Goal: Information Seeking & Learning: Learn about a topic

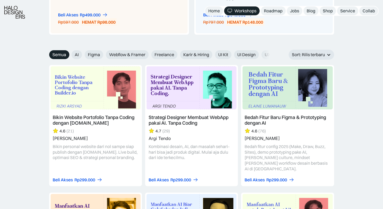
scroll to position [599, 0]
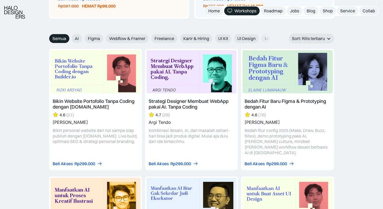
click at [82, 104] on link at bounding box center [95, 109] width 93 height 121
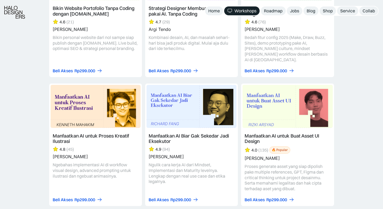
scroll to position [698, 0]
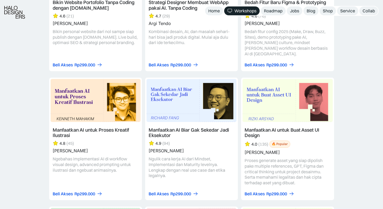
click at [172, 123] on link at bounding box center [191, 139] width 93 height 123
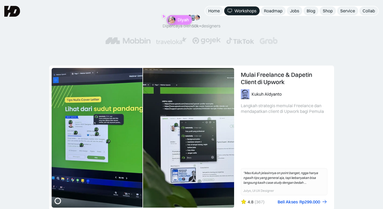
scroll to position [0, 0]
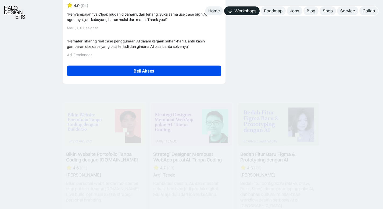
scroll to position [1453, 0]
